Goal: Information Seeking & Learning: Learn about a topic

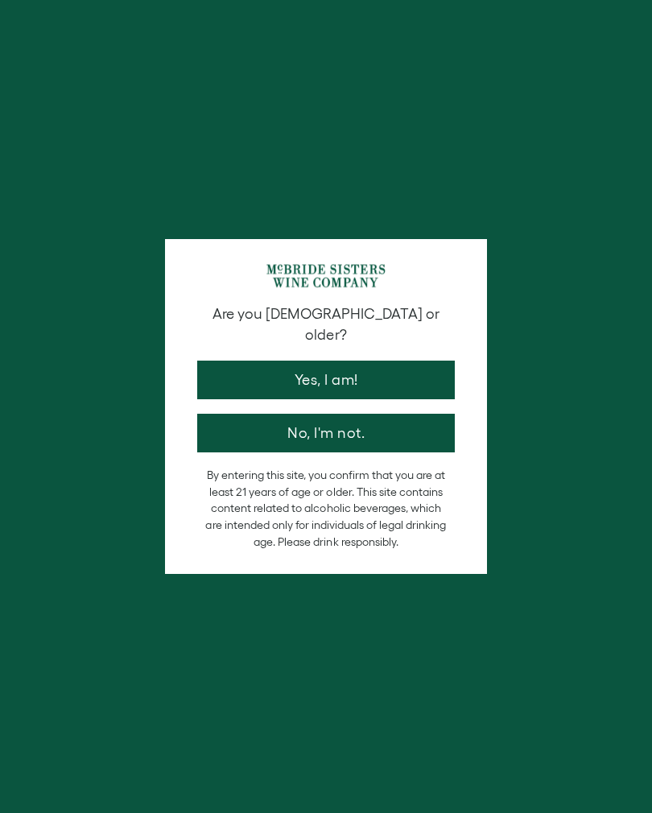
click at [229, 31] on div "Are you 21 years old or older? Yes, I am! No, I'm not. By entering this site, y…" at bounding box center [326, 406] width 652 height 813
click at [249, 361] on button "Yes, I am!" at bounding box center [326, 380] width 258 height 39
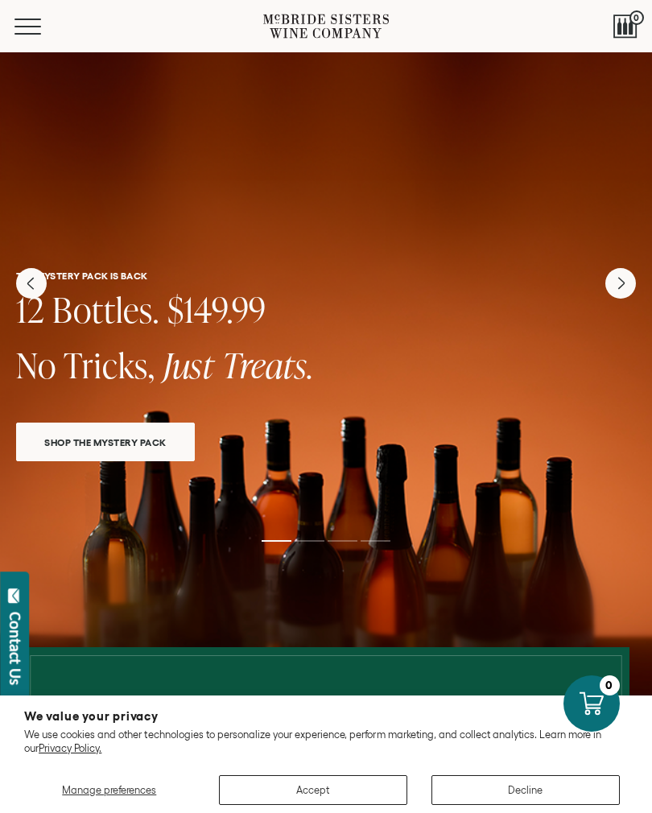
click at [293, 781] on button "Accept" at bounding box center [313, 790] width 188 height 30
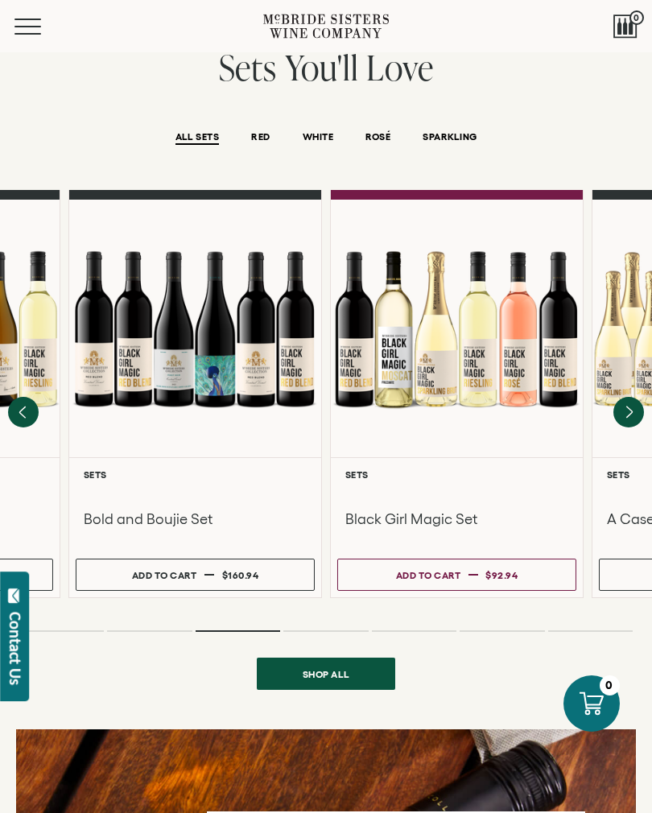
scroll to position [1082, 0]
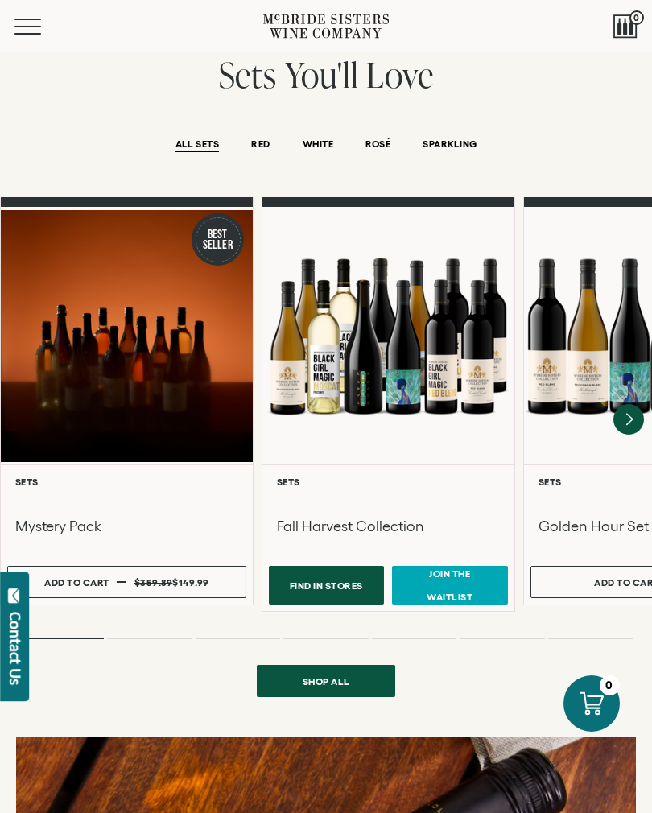
click at [73, 371] on div at bounding box center [127, 336] width 252 height 258
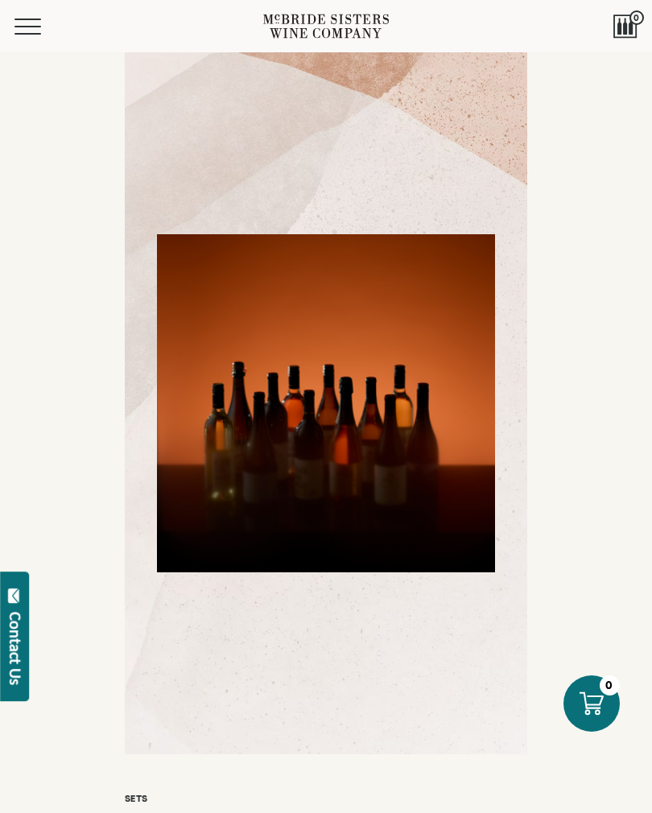
click at [31, 23] on button "Menu" at bounding box center [43, 27] width 58 height 16
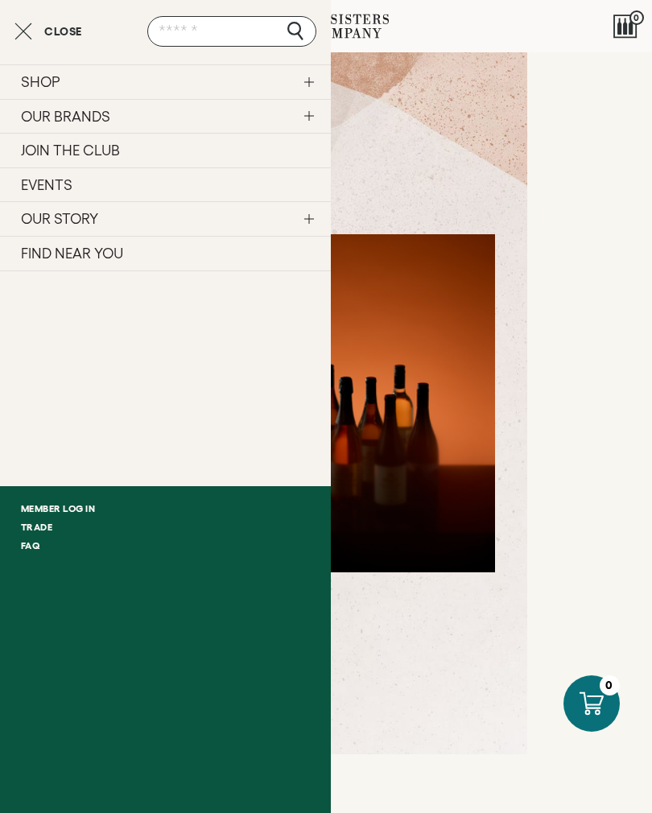
click at [71, 216] on link "OUR STORY" at bounding box center [165, 218] width 331 height 35
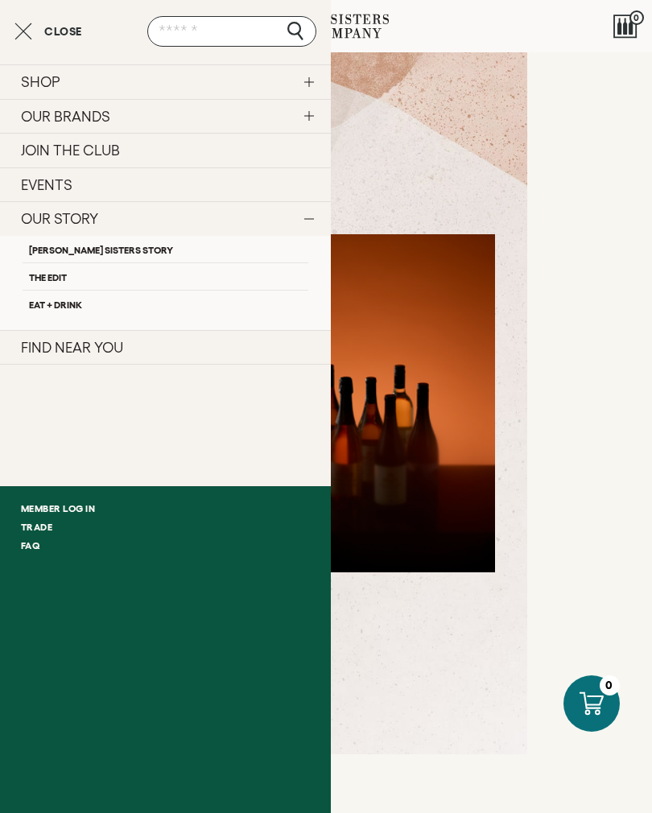
click at [60, 117] on link "OUR BRANDS" at bounding box center [165, 116] width 331 height 35
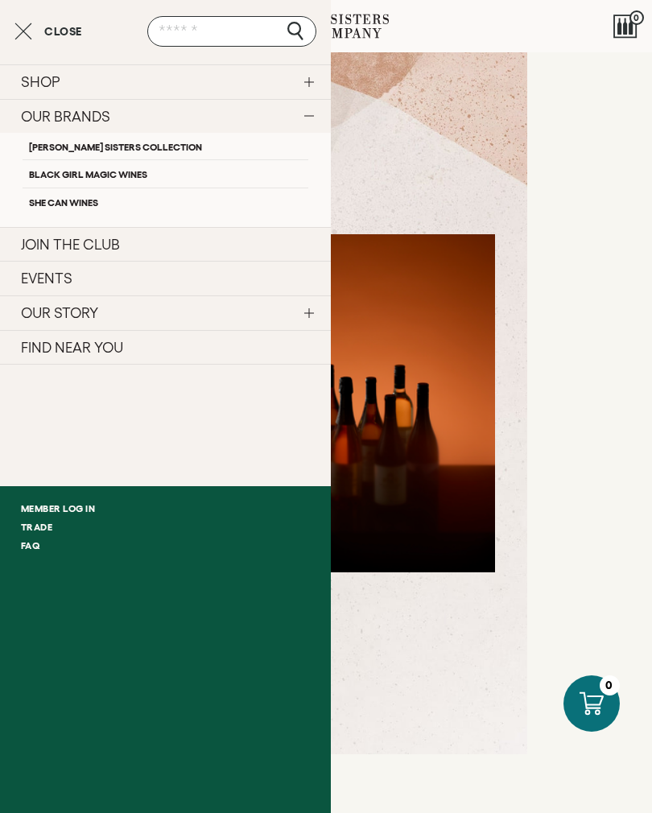
click at [67, 173] on link "Black Girl Magic Wines" at bounding box center [166, 172] width 286 height 27
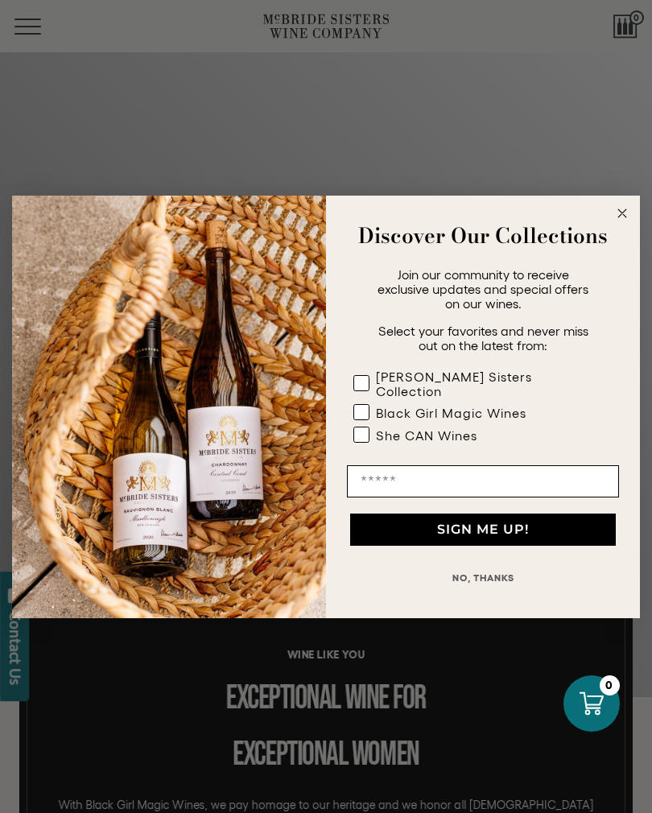
click at [631, 214] on circle "Close dialog" at bounding box center [622, 213] width 19 height 19
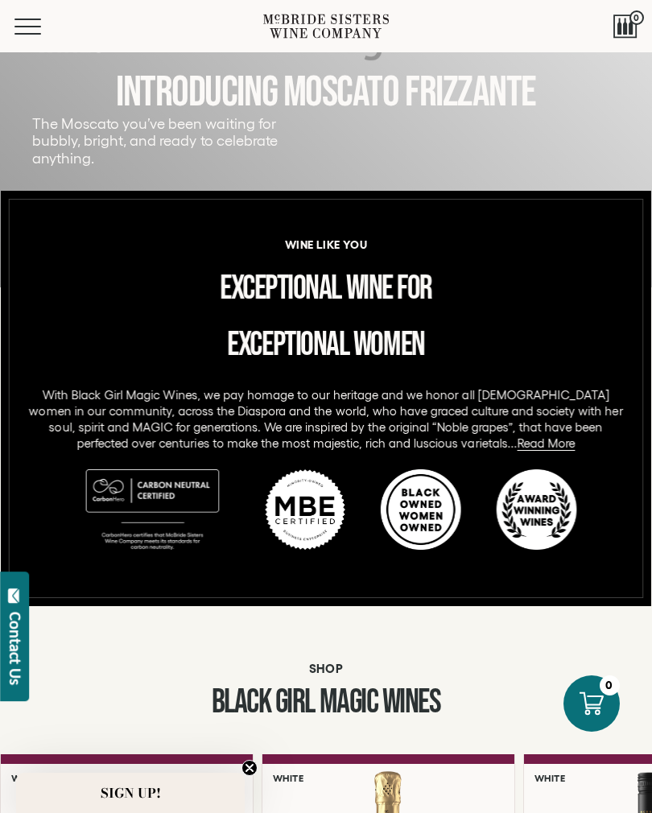
scroll to position [434, 0]
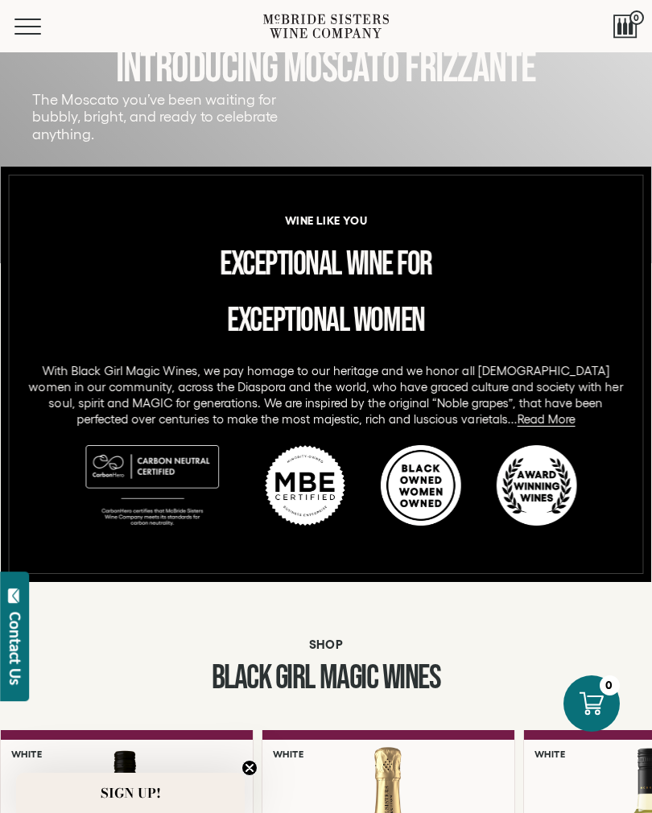
click at [517, 417] on link "Read More" at bounding box center [546, 419] width 58 height 14
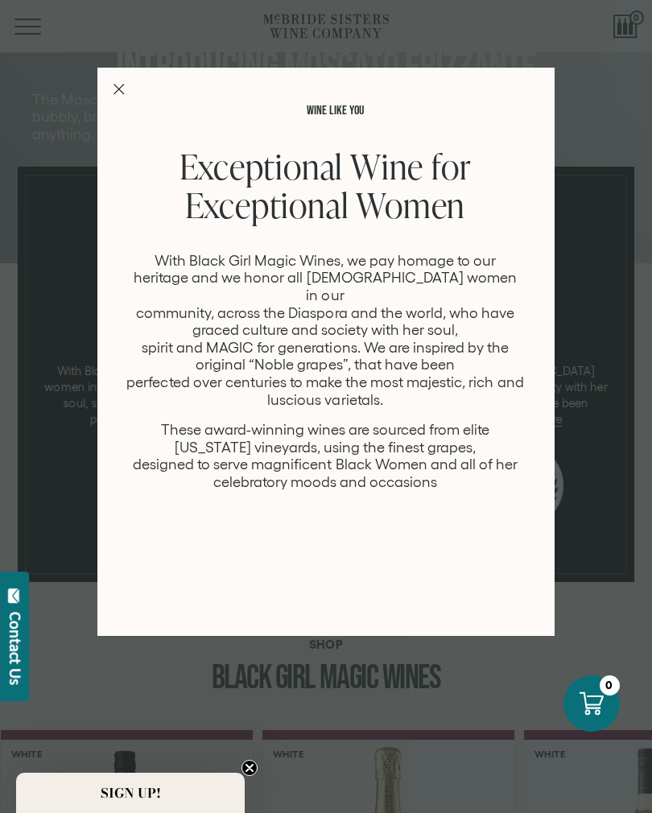
scroll to position [0, 0]
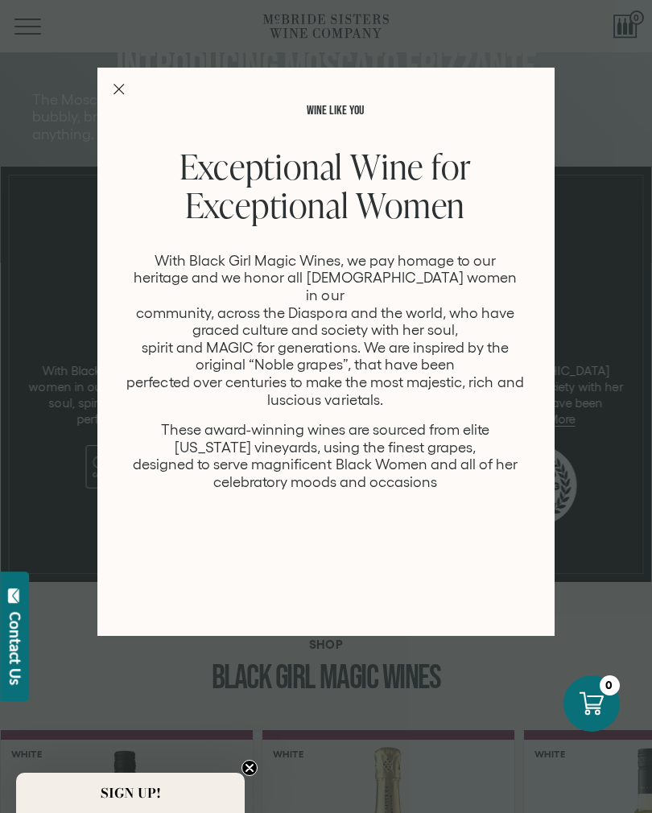
click at [119, 94] on icon "Close Modal" at bounding box center [118, 89] width 11 height 11
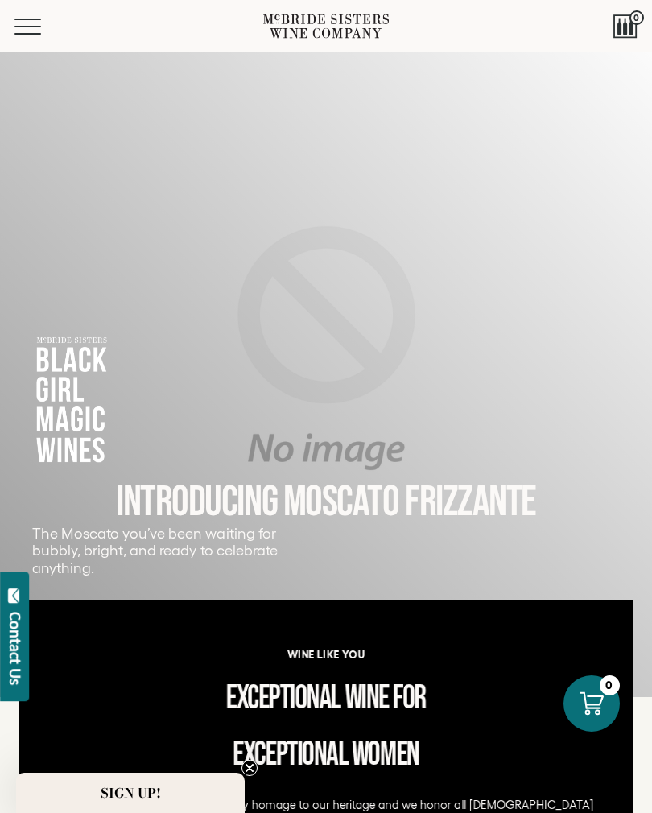
click at [30, 29] on button "Menu" at bounding box center [43, 27] width 58 height 16
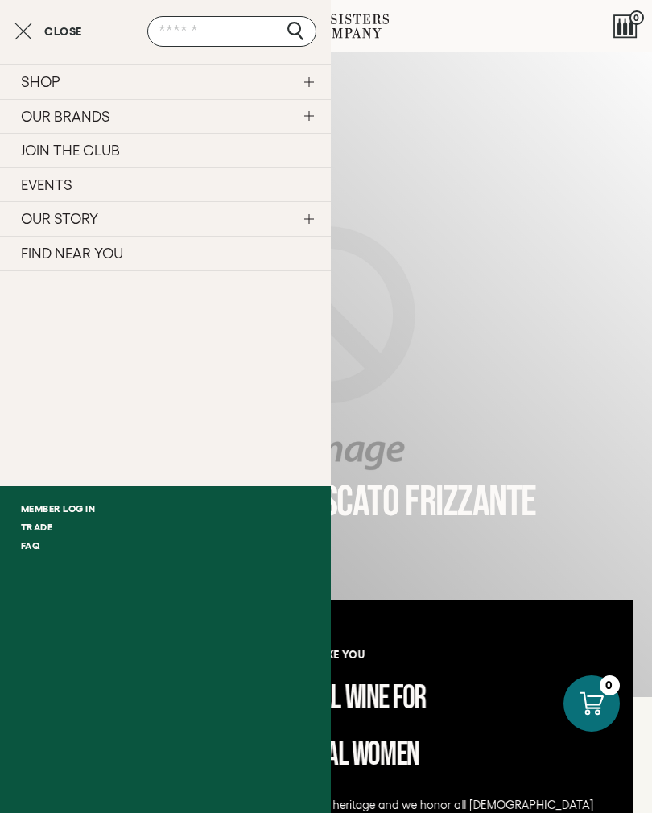
click at [36, 116] on link "OUR BRANDS" at bounding box center [165, 116] width 331 height 35
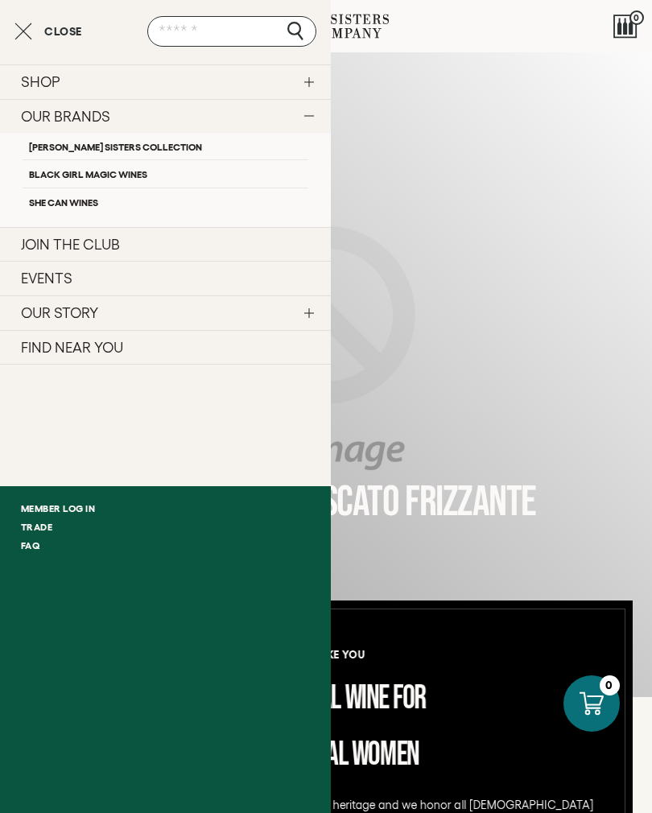
click at [68, 203] on link "SHE CAN Wines" at bounding box center [166, 201] width 286 height 27
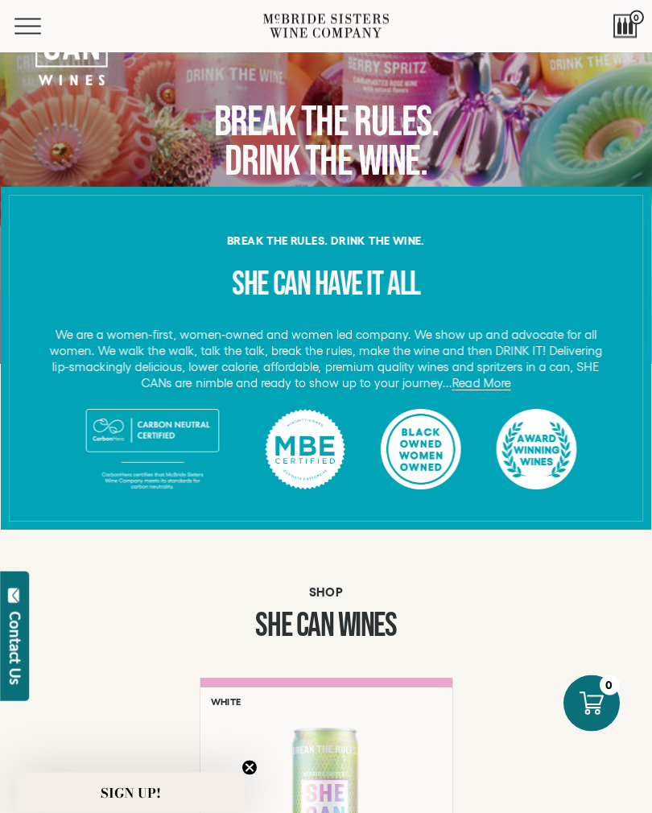
scroll to position [350, 0]
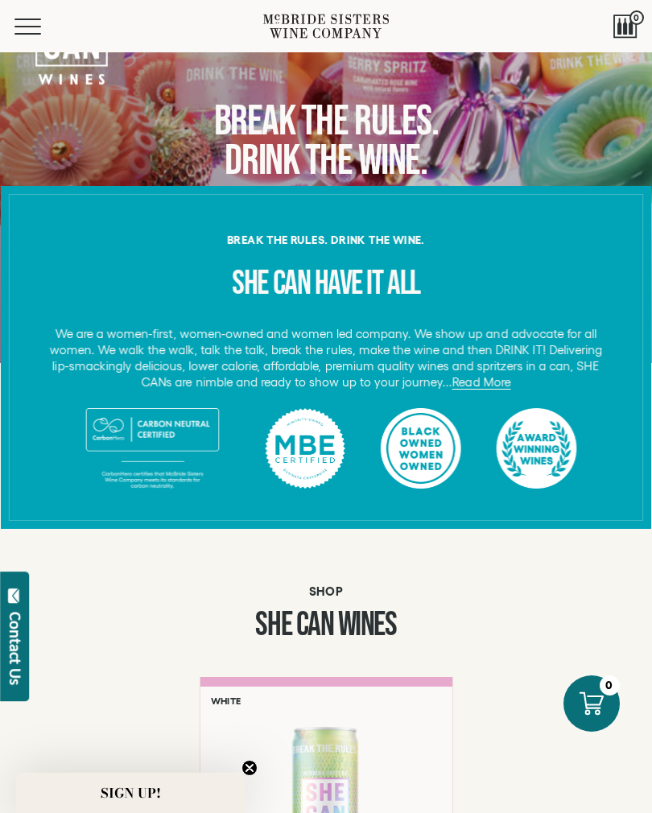
click at [468, 383] on link "Read More" at bounding box center [481, 382] width 58 height 14
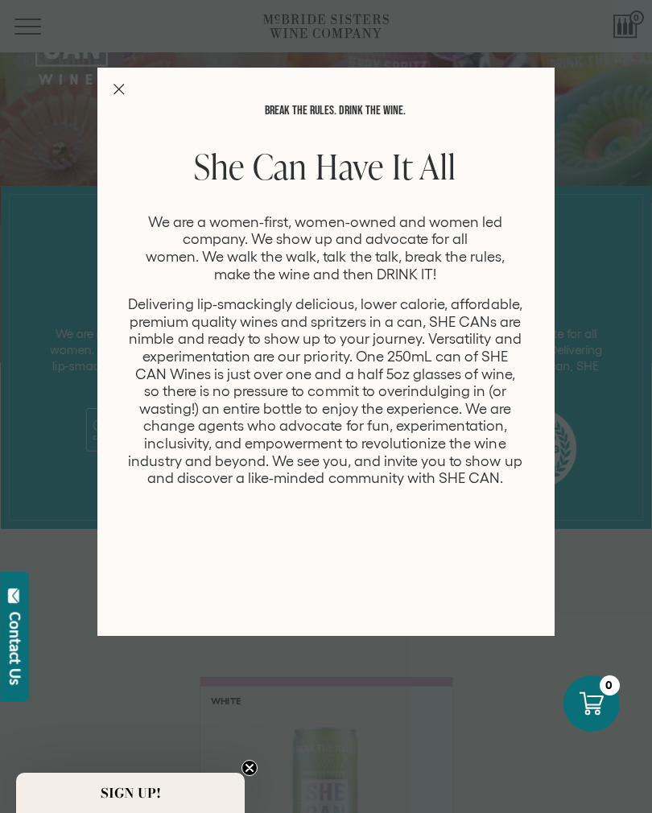
click at [121, 88] on line "Close Modal" at bounding box center [119, 89] width 10 height 10
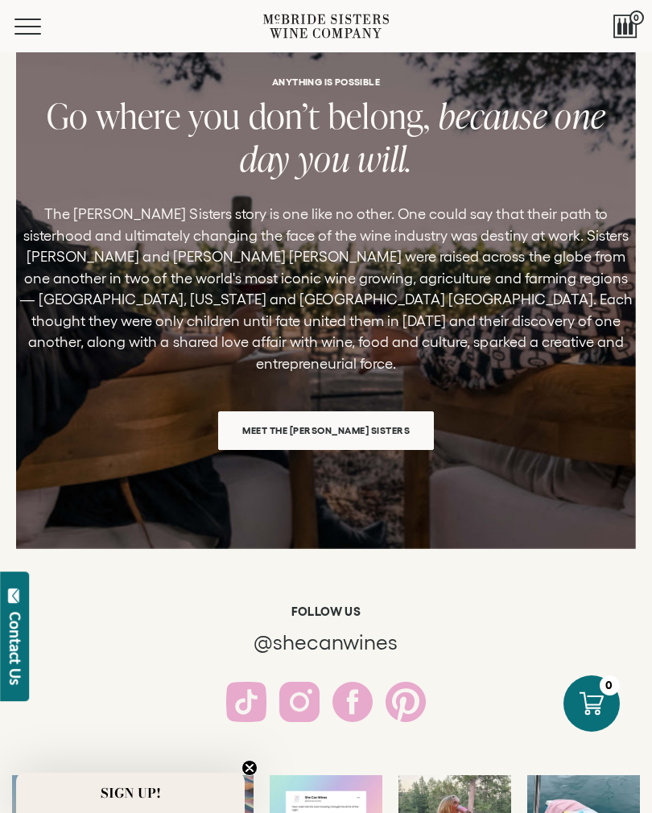
scroll to position [2119, 0]
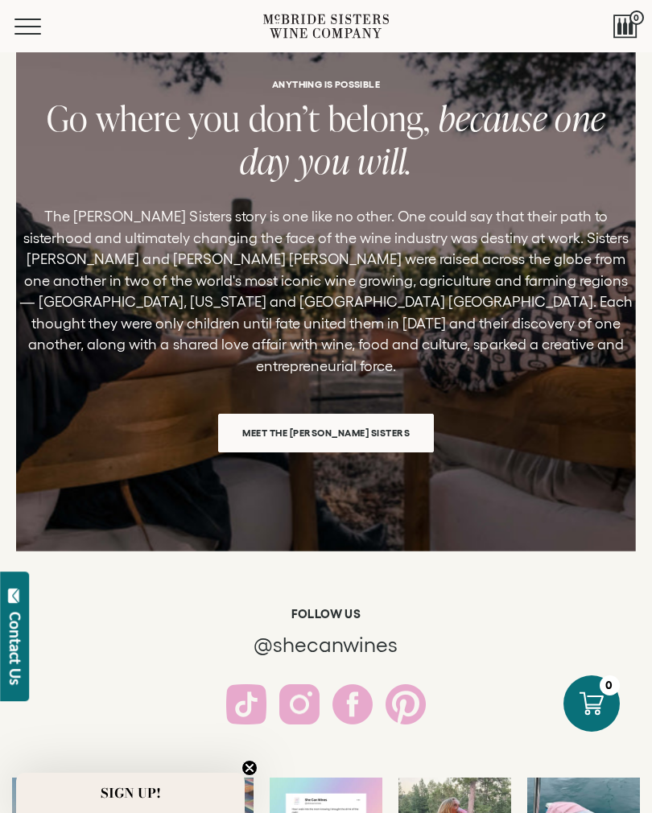
click at [282, 417] on span "Meet the McBride Sisters" at bounding box center [326, 432] width 206 height 31
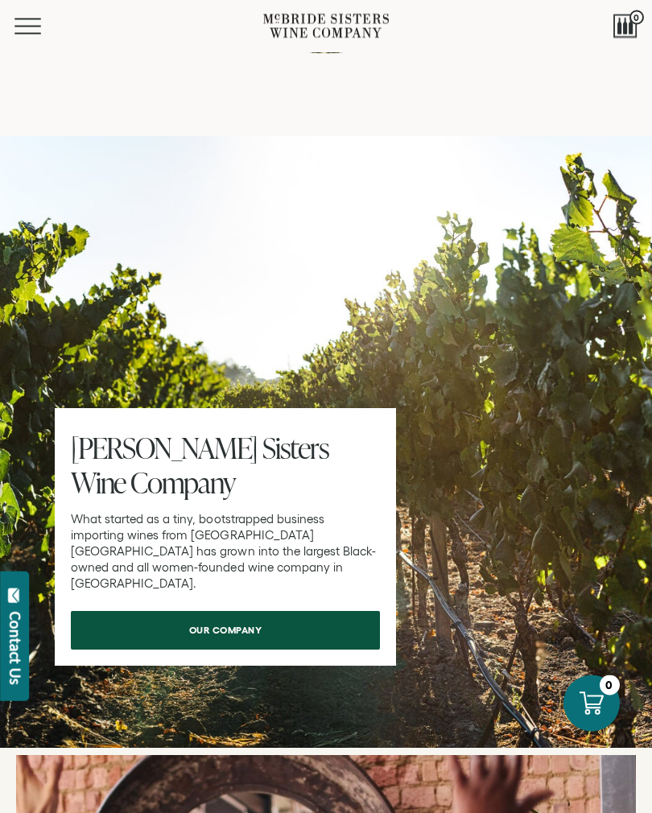
scroll to position [7026, 0]
